Goal: Task Accomplishment & Management: Complete application form

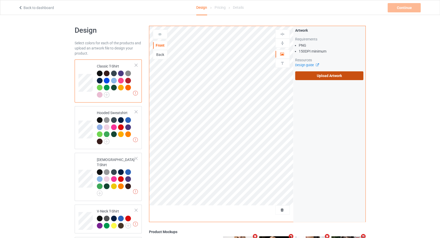
click at [322, 72] on label "Upload Artwork" at bounding box center [329, 75] width 68 height 9
click at [0, 0] on input "Upload Artwork" at bounding box center [0, 0] width 0 height 0
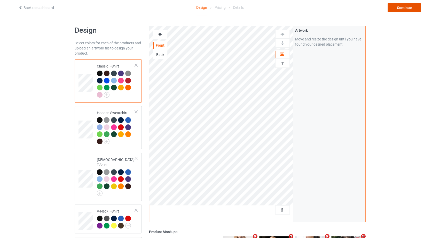
click at [399, 9] on div "Continue" at bounding box center [403, 7] width 33 height 9
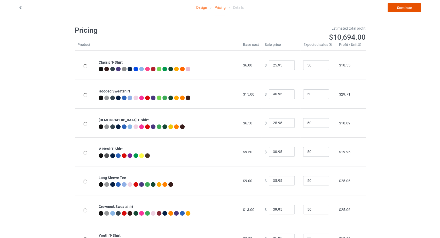
click at [399, 9] on link "Continue" at bounding box center [403, 7] width 33 height 9
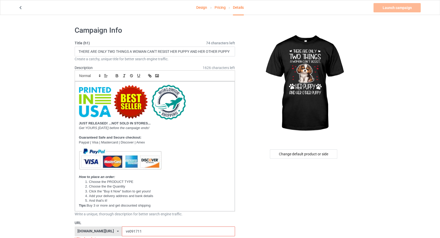
click at [220, 10] on link "Pricing" at bounding box center [219, 7] width 11 height 14
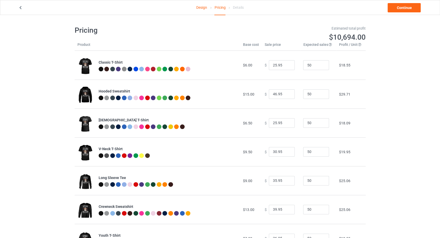
click at [200, 8] on link "Design" at bounding box center [201, 7] width 11 height 14
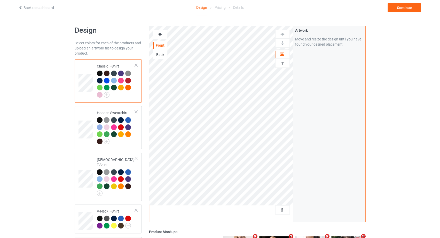
scroll to position [284, 0]
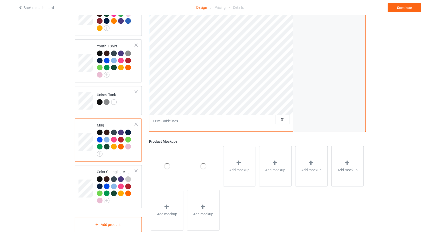
scroll to position [175, 0]
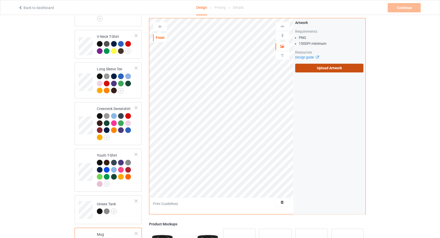
click at [321, 69] on label "Upload Artwork" at bounding box center [329, 68] width 68 height 9
click at [0, 0] on input "Upload Artwork" at bounding box center [0, 0] width 0 height 0
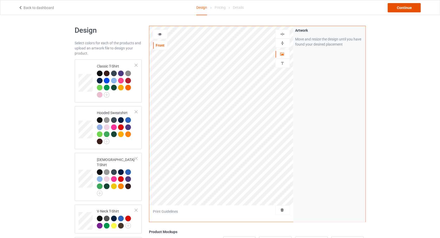
click at [393, 10] on div "Continue" at bounding box center [403, 7] width 33 height 9
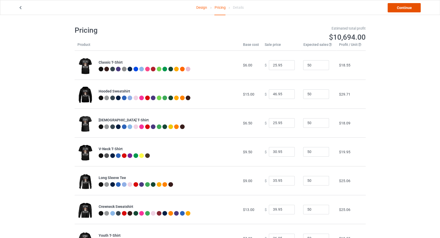
click at [395, 8] on link "Continue" at bounding box center [403, 7] width 33 height 9
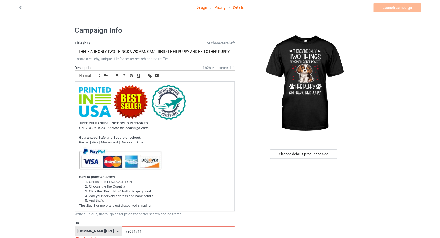
click at [170, 52] on input "THERE ARE ONLY TWO THINGS A WOMAN CAN'T RESIST HER PUPPY AND HER OTHER PUPPY" at bounding box center [155, 52] width 160 height 10
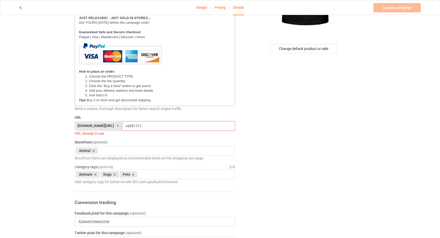
scroll to position [109, 0]
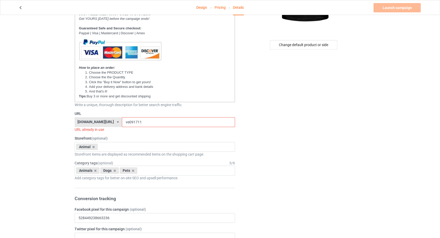
drag, startPoint x: 126, startPoint y: 124, endPoint x: 117, endPoint y: 123, distance: 9.5
click at [122, 123] on input "ve091711" at bounding box center [178, 122] width 113 height 10
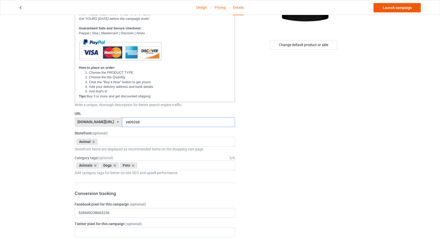
type input "ve09268"
click at [393, 9] on link "Launch campaign" at bounding box center [396, 7] width 47 height 9
